Goal: Transaction & Acquisition: Purchase product/service

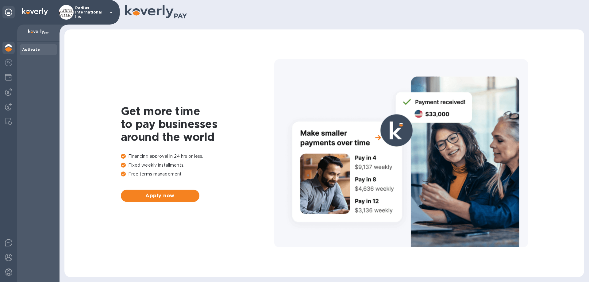
drag, startPoint x: 6, startPoint y: 93, endPoint x: 16, endPoint y: 85, distance: 12.6
click at [7, 93] on img at bounding box center [8, 91] width 7 height 7
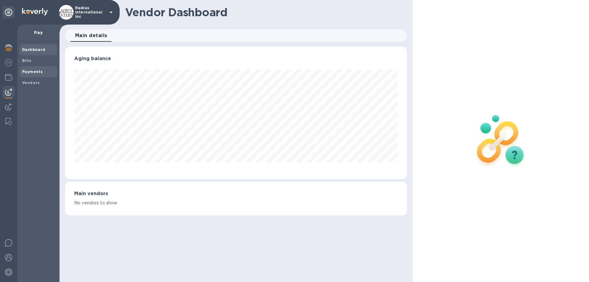
scroll to position [132, 342]
drag, startPoint x: 32, startPoint y: 71, endPoint x: 36, endPoint y: 67, distance: 6.1
click at [32, 71] on b "Payments" at bounding box center [32, 71] width 21 height 5
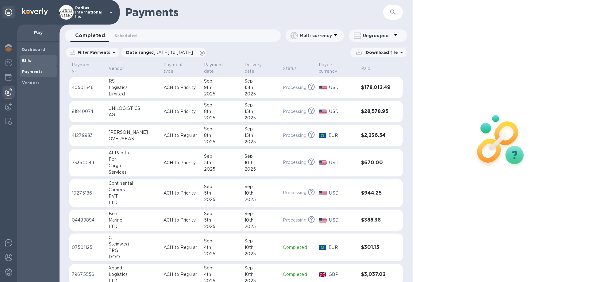
click at [38, 57] on div "Bills" at bounding box center [38, 60] width 37 height 11
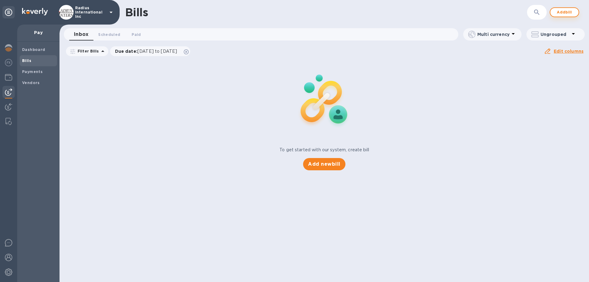
click at [426, 11] on span "Add bill" at bounding box center [564, 12] width 18 height 7
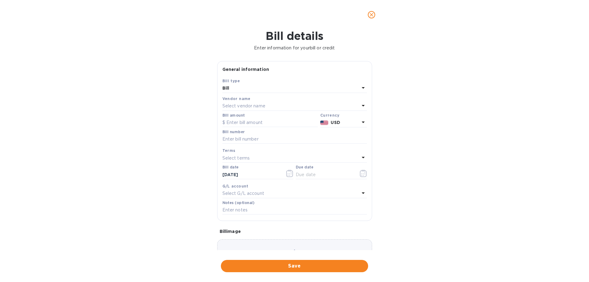
click at [234, 106] on p "Select vendor name" at bounding box center [243, 106] width 43 height 6
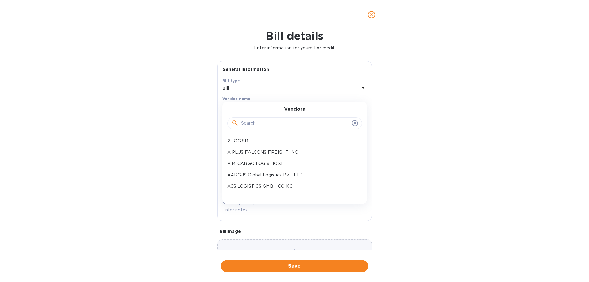
click at [254, 123] on input "text" at bounding box center [295, 123] width 108 height 9
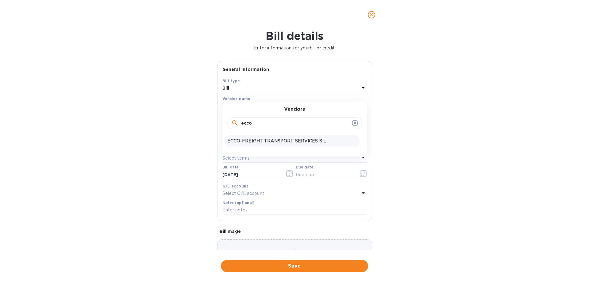
type input "ecco"
click at [269, 143] on p "ECCO-FREIGHT TRANSPORT SERVICES S L" at bounding box center [292, 141] width 130 height 6
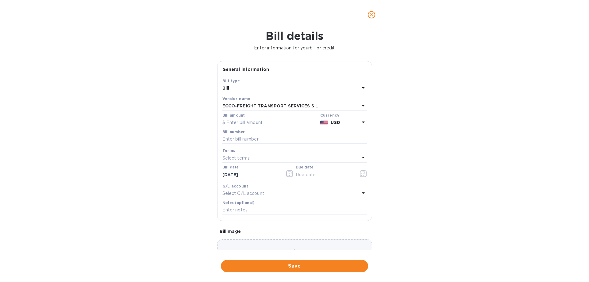
click at [335, 123] on b "USD" at bounding box center [335, 122] width 9 height 5
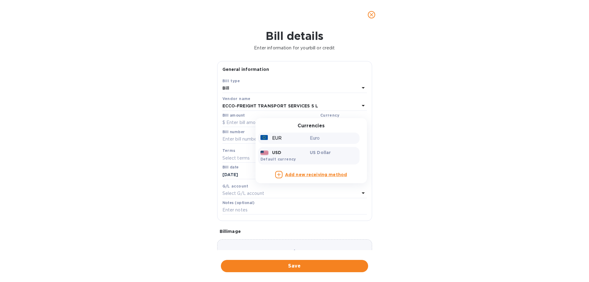
drag, startPoint x: 311, startPoint y: 138, endPoint x: 290, endPoint y: 138, distance: 20.9
click at [311, 138] on p "Euro" at bounding box center [333, 138] width 47 height 6
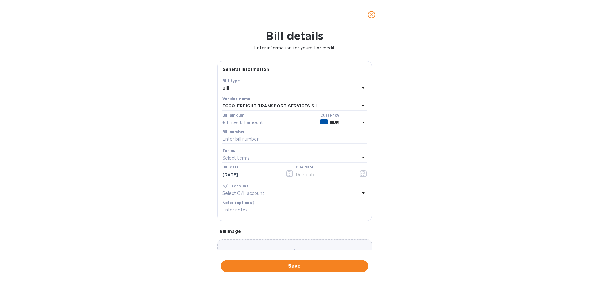
click at [251, 122] on input "text" at bounding box center [269, 122] width 95 height 9
type input "23,820.08"
type input "June SOA- Ecco"
drag, startPoint x: 328, startPoint y: 175, endPoint x: 354, endPoint y: 175, distance: 26.7
click at [328, 175] on input "text" at bounding box center [325, 174] width 58 height 9
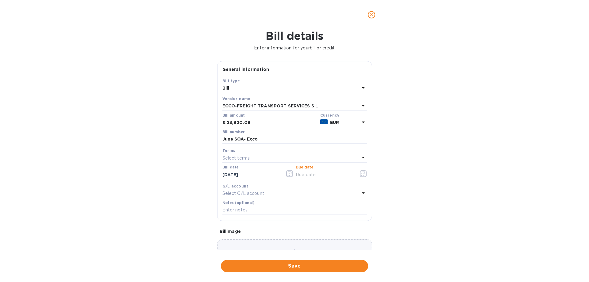
click at [362, 175] on icon "button" at bounding box center [363, 173] width 7 height 7
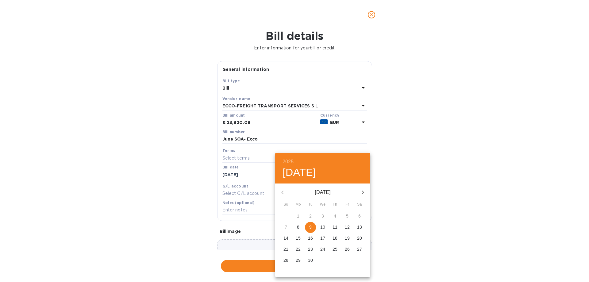
drag, startPoint x: 312, startPoint y: 228, endPoint x: 347, endPoint y: 224, distance: 34.5
click at [313, 186] on span "9" at bounding box center [310, 227] width 11 height 6
type input "[DATE]"
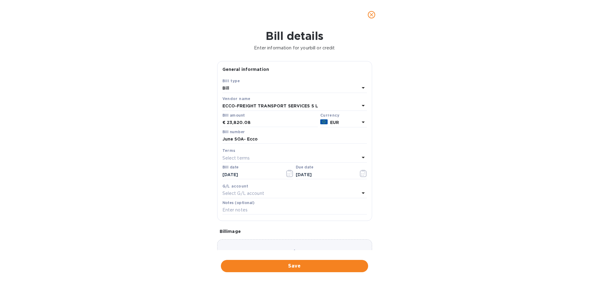
drag, startPoint x: 462, startPoint y: 214, endPoint x: 401, endPoint y: 243, distance: 66.5
click at [426, 186] on div "2025 Tue, Sep [DATE] Mo Tu We Th Fr Sa 31 1 2 3 4 5 6 7 8 9 10 11 12 13 14 15 1…" at bounding box center [294, 141] width 589 height 282
click at [341, 186] on span "Save" at bounding box center [294, 265] width 137 height 7
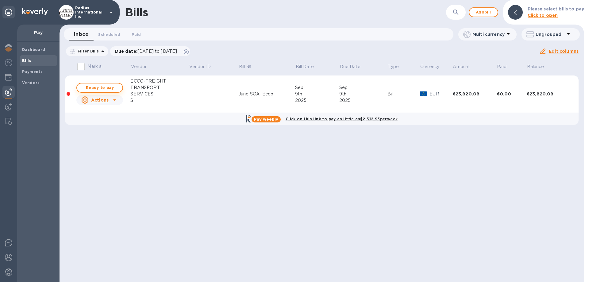
click at [107, 87] on span "Ready to pay" at bounding box center [100, 87] width 36 height 7
checkbox input "true"
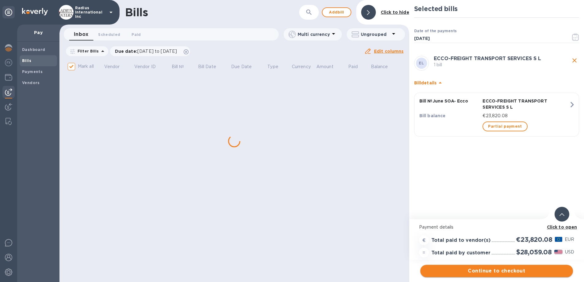
click at [426, 186] on span "Continue to checkout" at bounding box center [496, 270] width 143 height 7
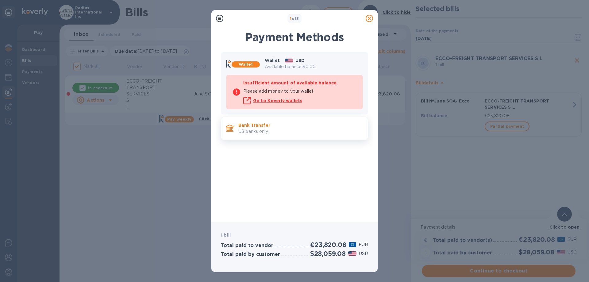
click at [288, 129] on p "US banks only." at bounding box center [300, 131] width 125 height 6
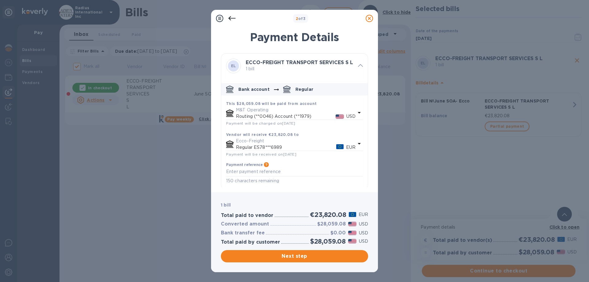
click at [321, 186] on span "Next step" at bounding box center [294, 255] width 137 height 7
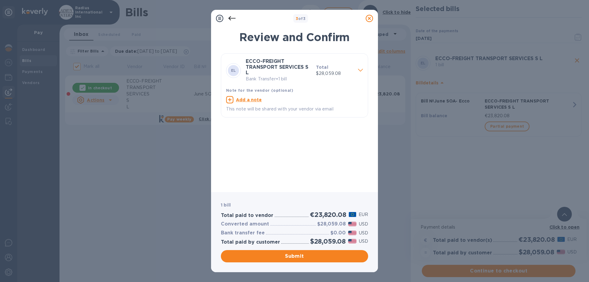
click at [320, 186] on span "Submit" at bounding box center [294, 255] width 137 height 7
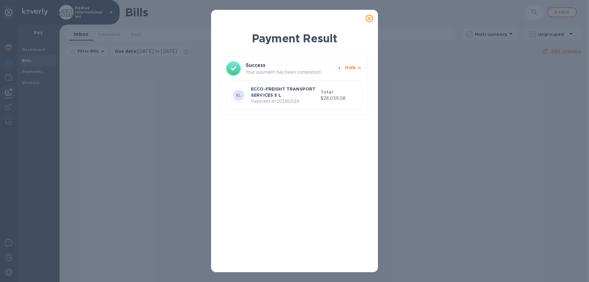
click at [370, 19] on icon at bounding box center [369, 18] width 7 height 7
